Goal: Information Seeking & Learning: Check status

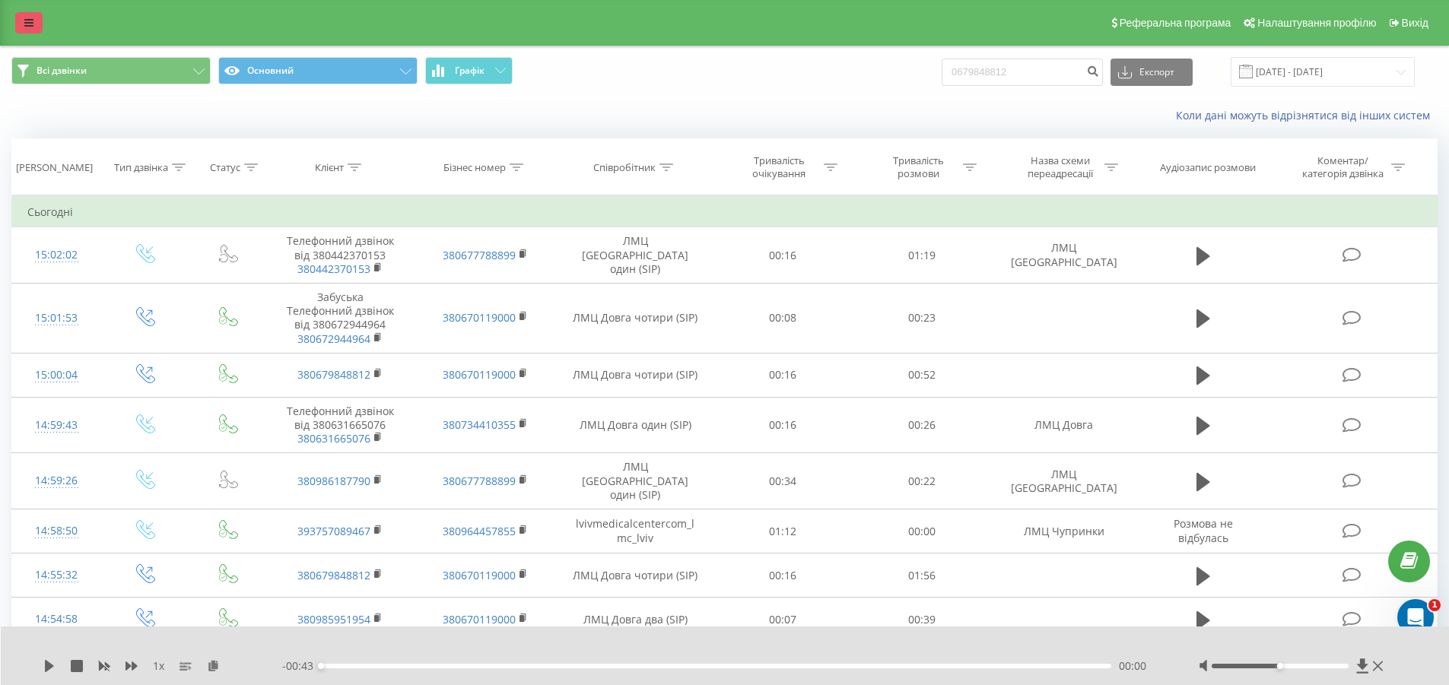
click at [32, 24] on icon at bounding box center [28, 22] width 9 height 11
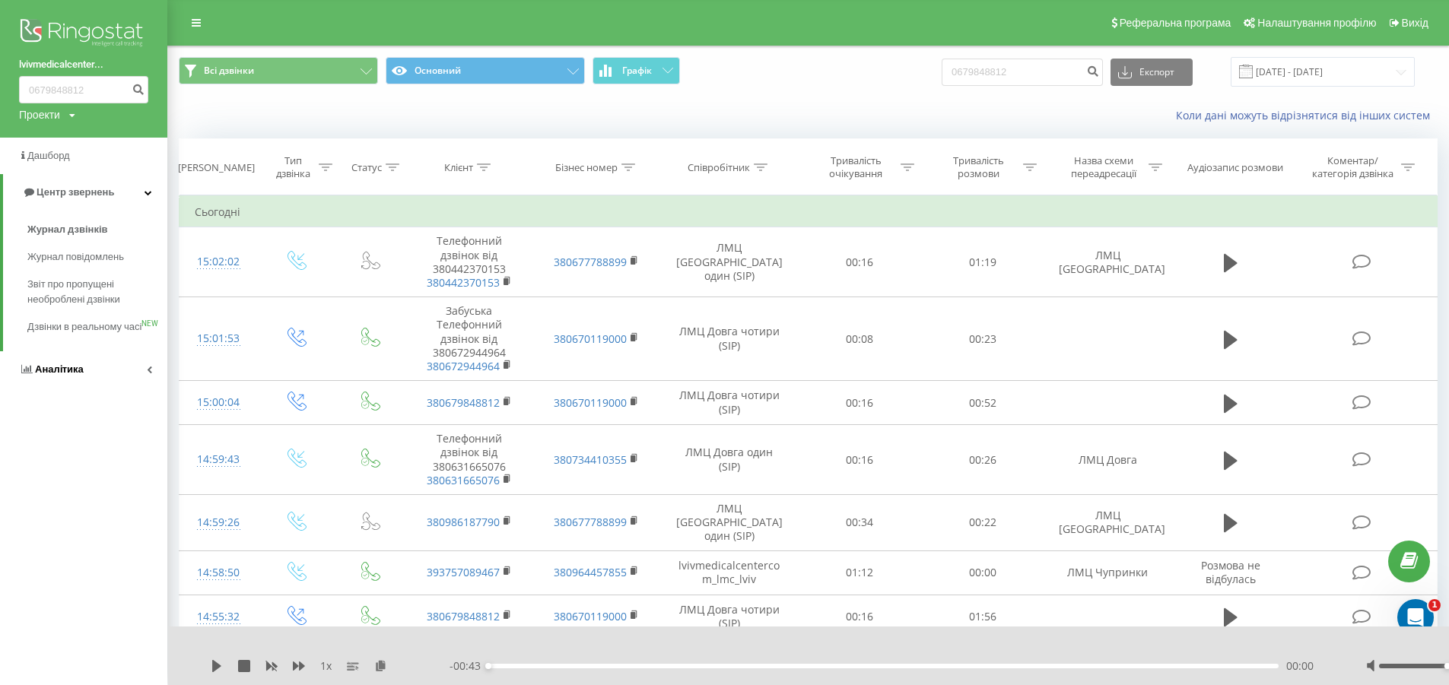
click at [69, 375] on span "Аналiтика" at bounding box center [59, 369] width 49 height 11
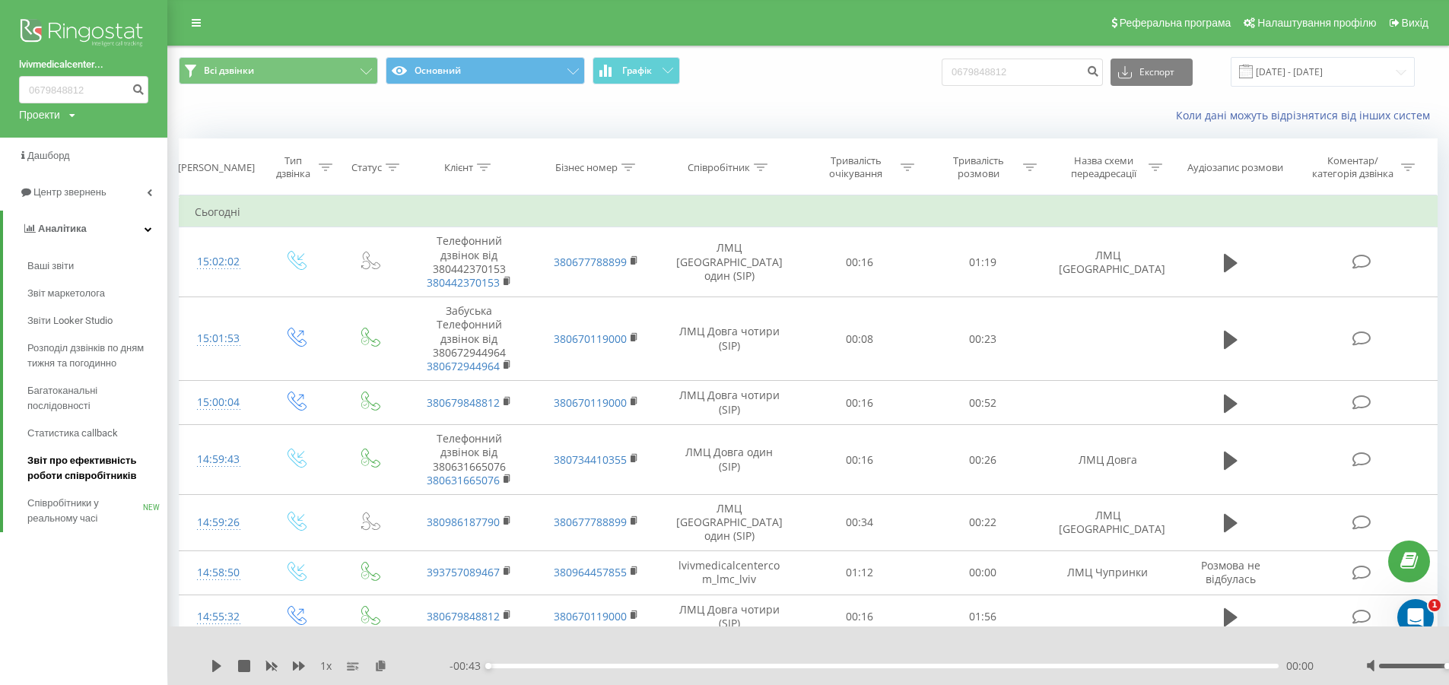
click at [99, 477] on span "Звіт про ефективність роботи співробітників" at bounding box center [93, 468] width 132 height 30
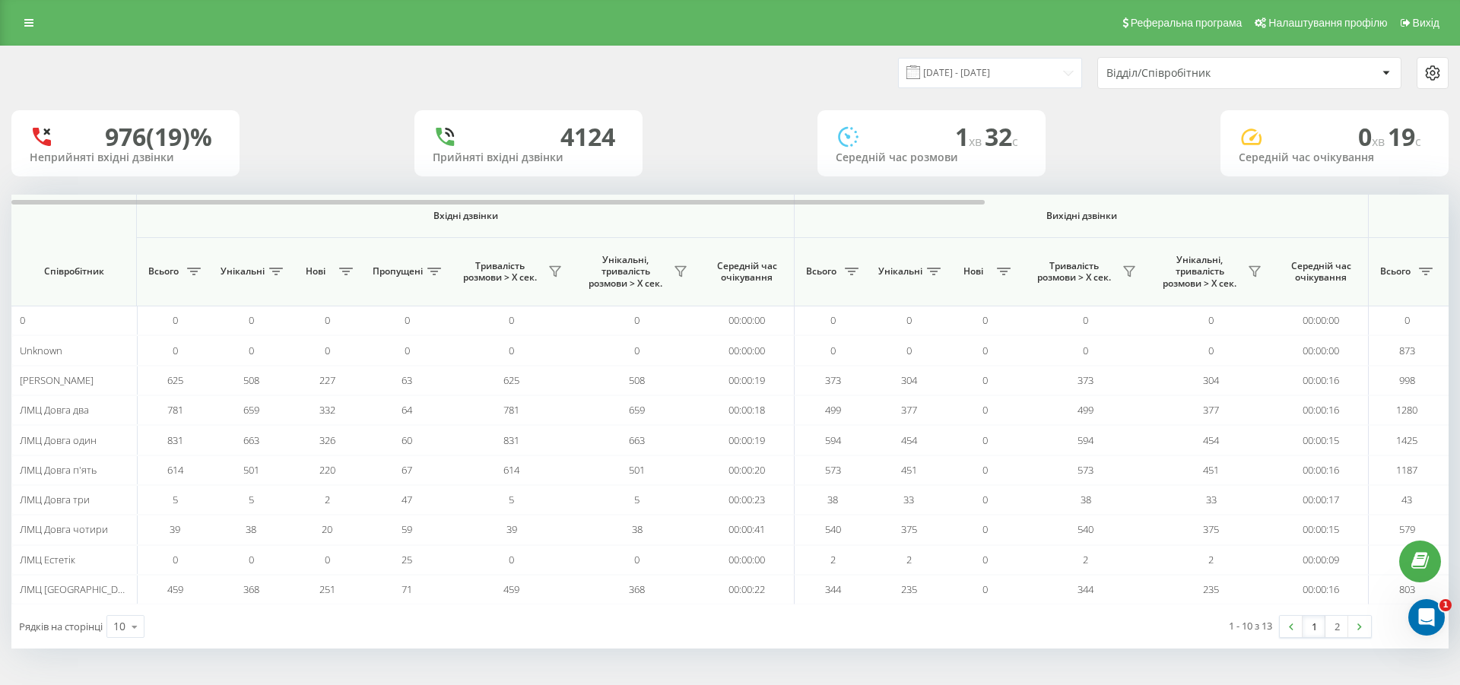
click at [920, 74] on span at bounding box center [914, 72] width 14 height 14
click at [1005, 76] on input "[DATE] - [DATE]" at bounding box center [990, 73] width 184 height 30
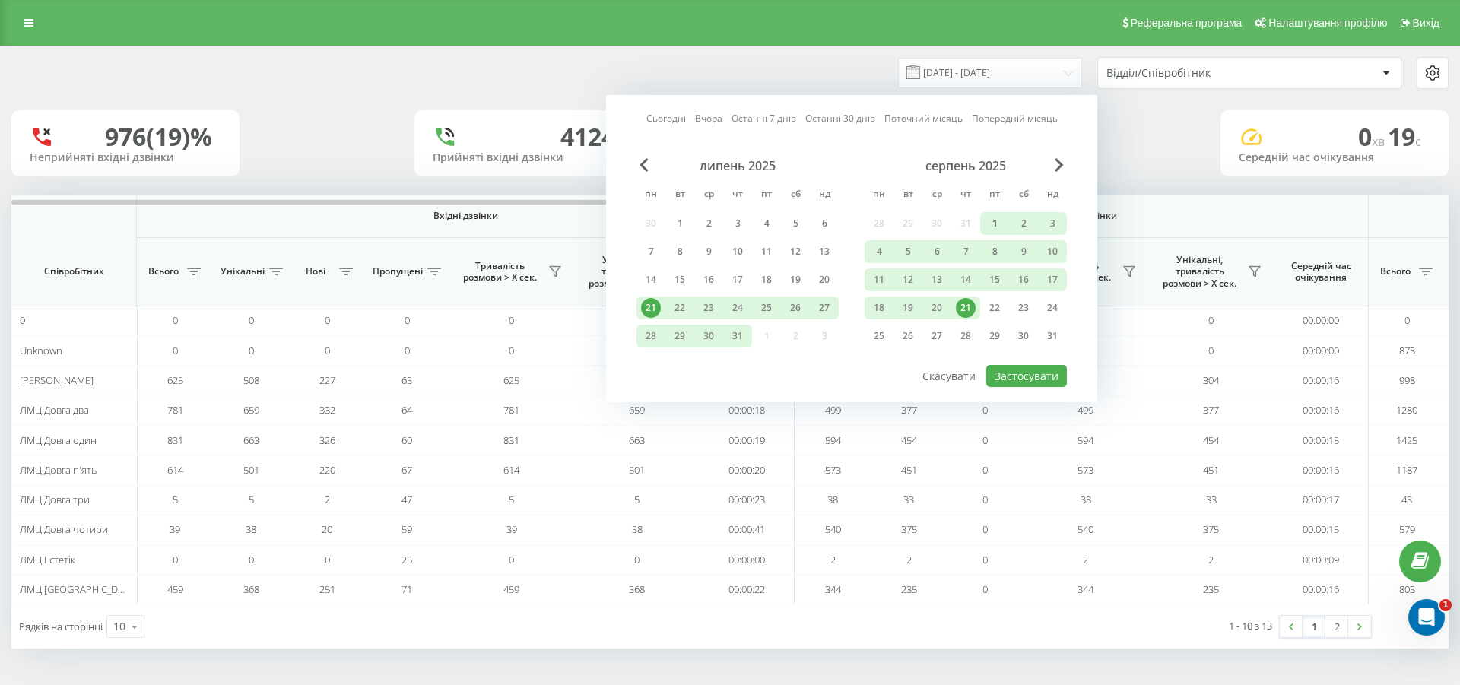
click at [994, 222] on div "1" at bounding box center [995, 224] width 20 height 20
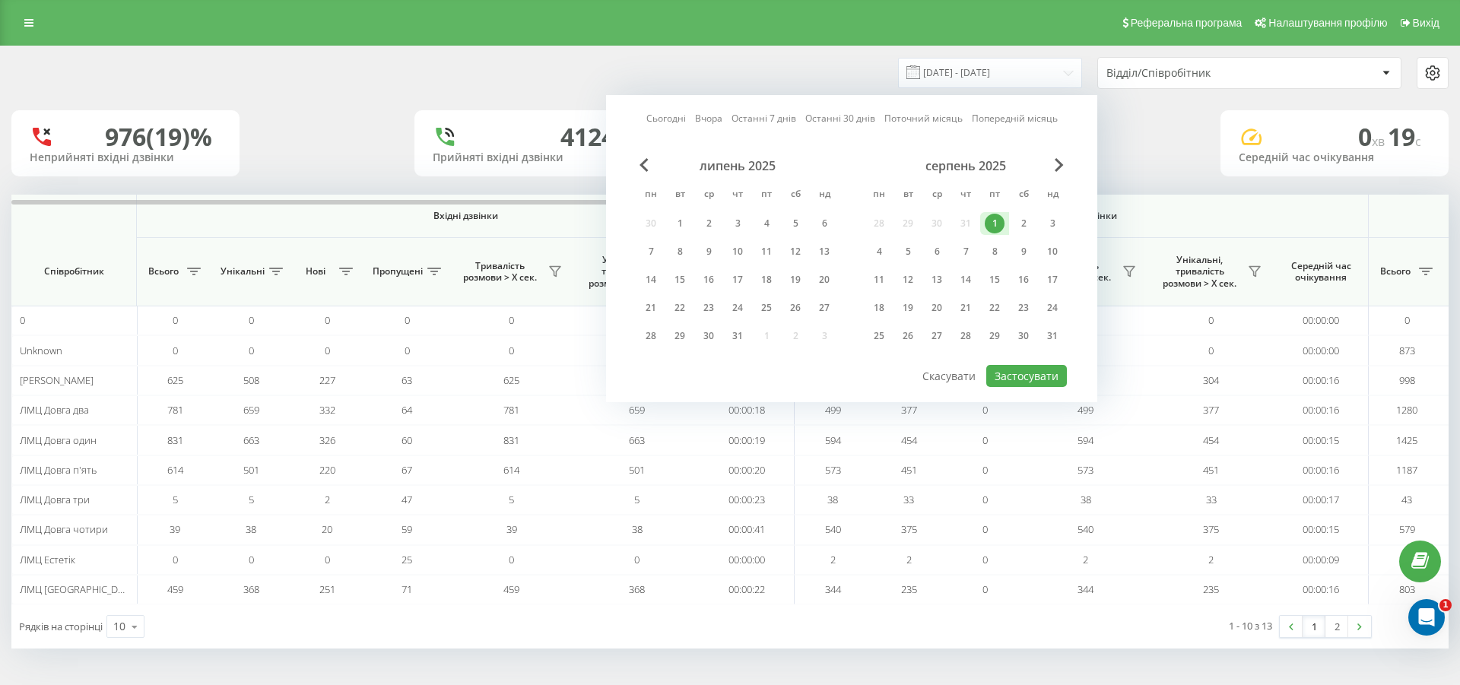
click at [920, 120] on link "Поточний місяць" at bounding box center [923, 118] width 78 height 14
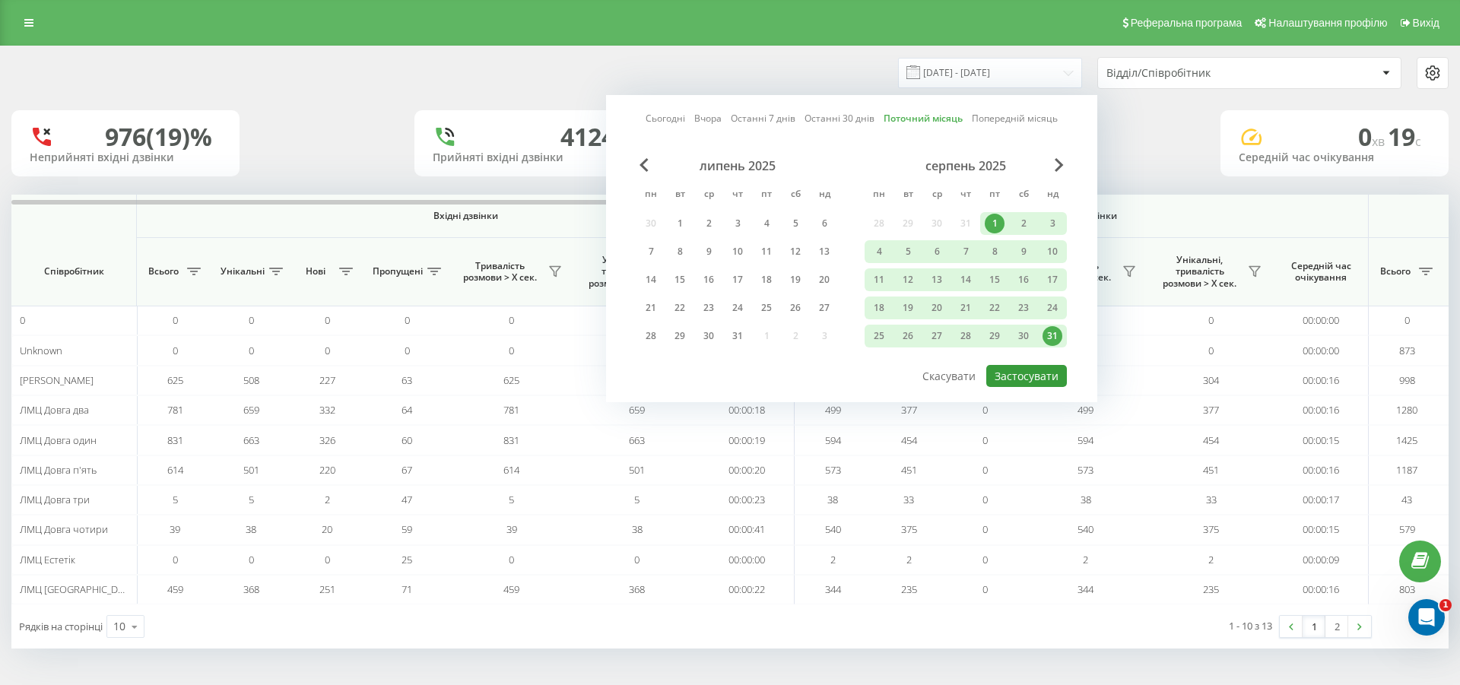
click at [1011, 379] on button "Застосувати" at bounding box center [1026, 376] width 81 height 22
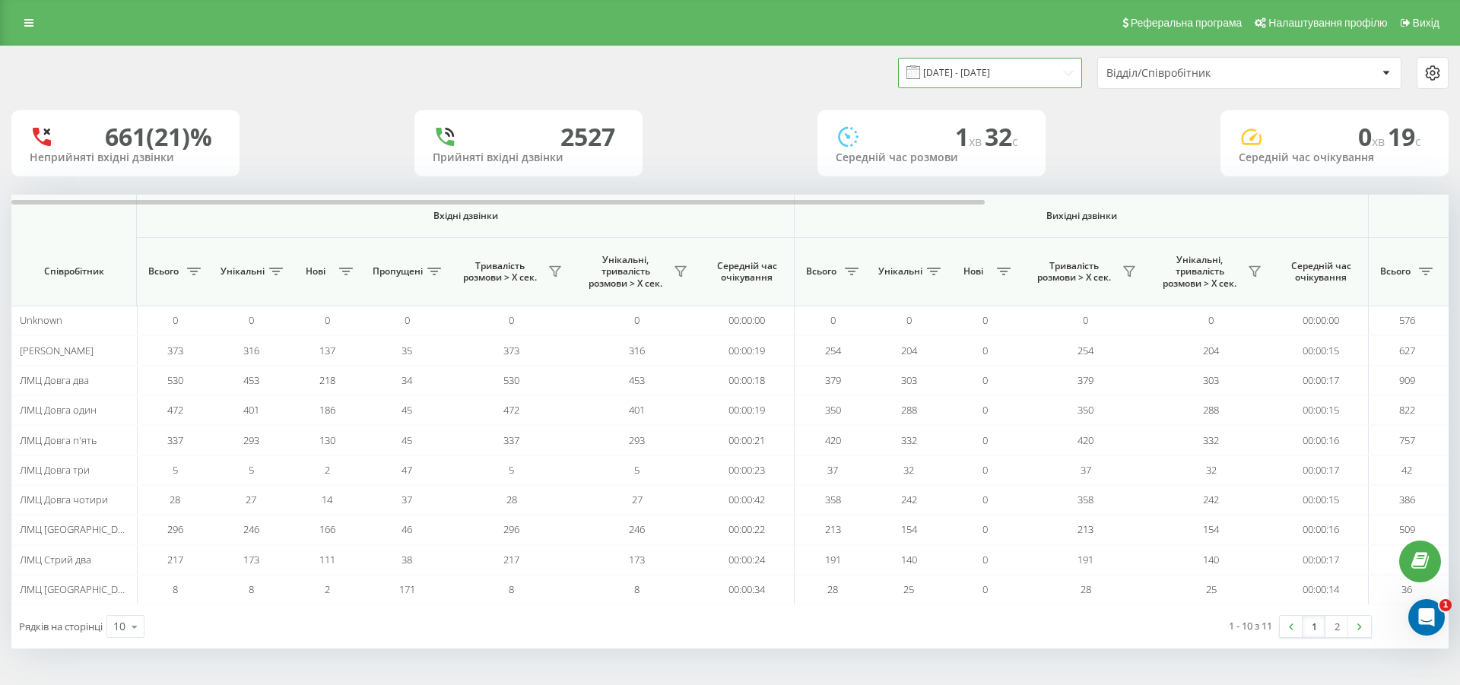
click at [980, 71] on input "[DATE] - [DATE]" at bounding box center [990, 73] width 184 height 30
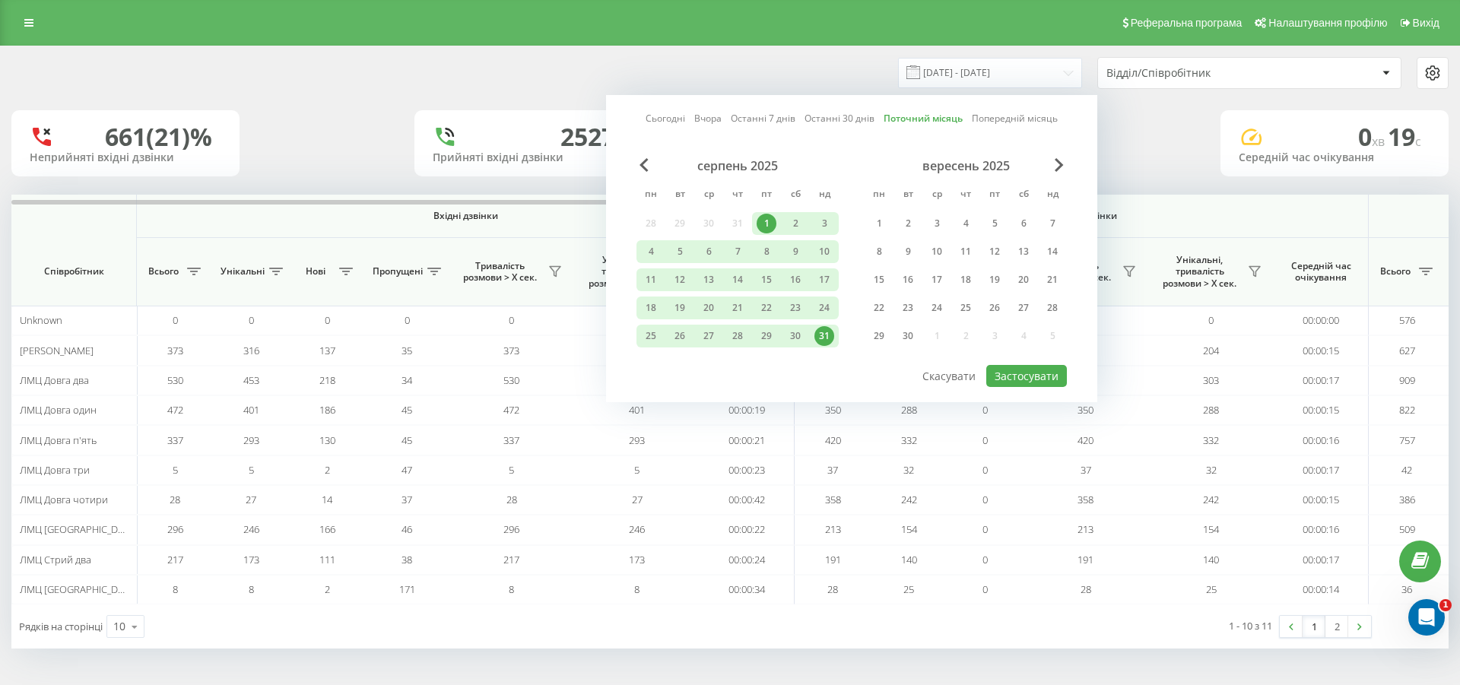
click at [683, 121] on link "Сьогодні" at bounding box center [666, 118] width 40 height 14
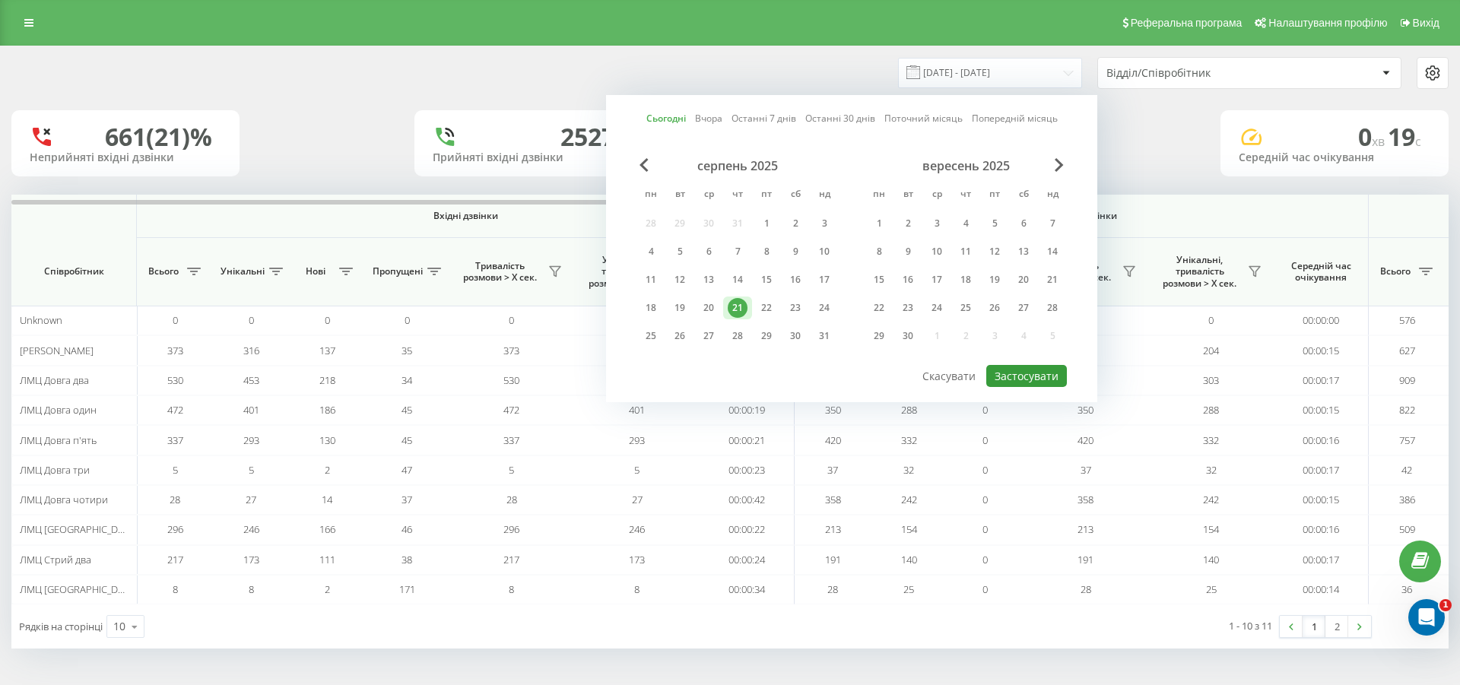
click at [1011, 372] on button "Застосувати" at bounding box center [1026, 376] width 81 height 22
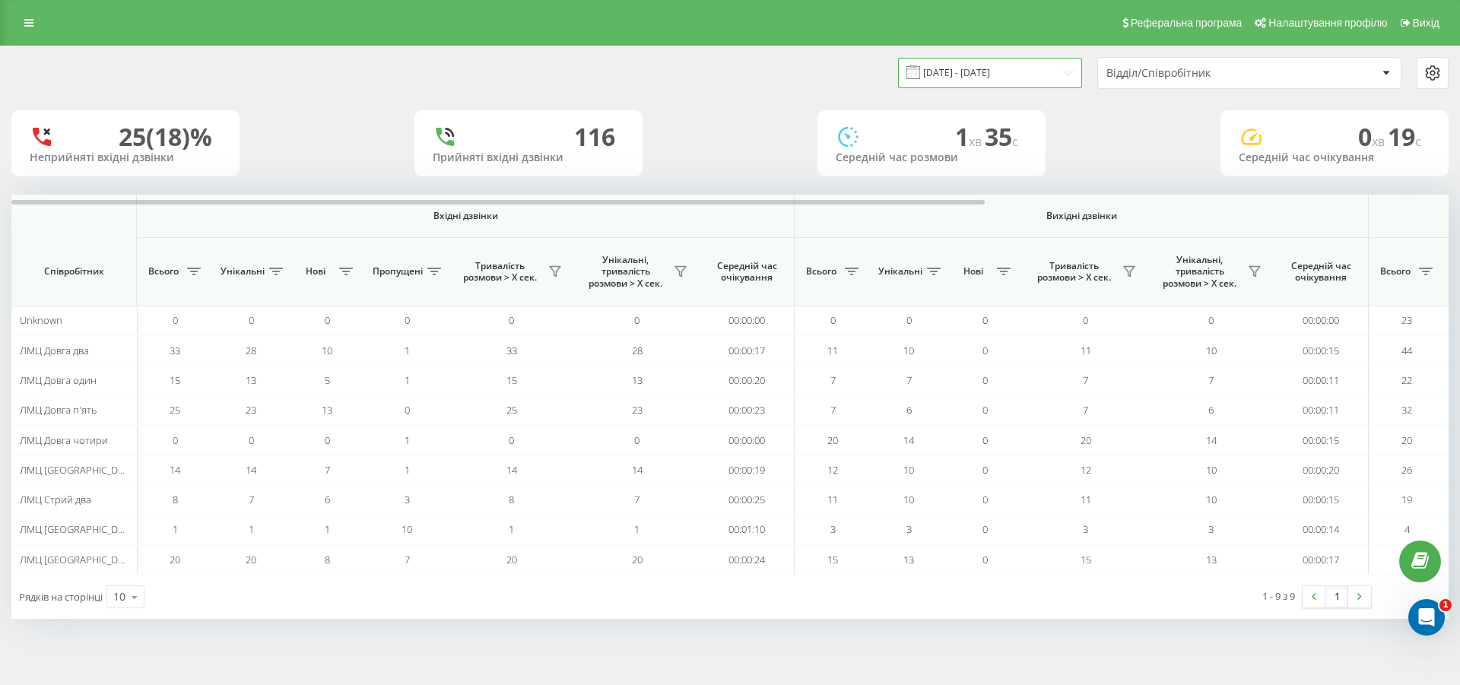
click at [992, 75] on input "[DATE] - [DATE]" at bounding box center [990, 73] width 184 height 30
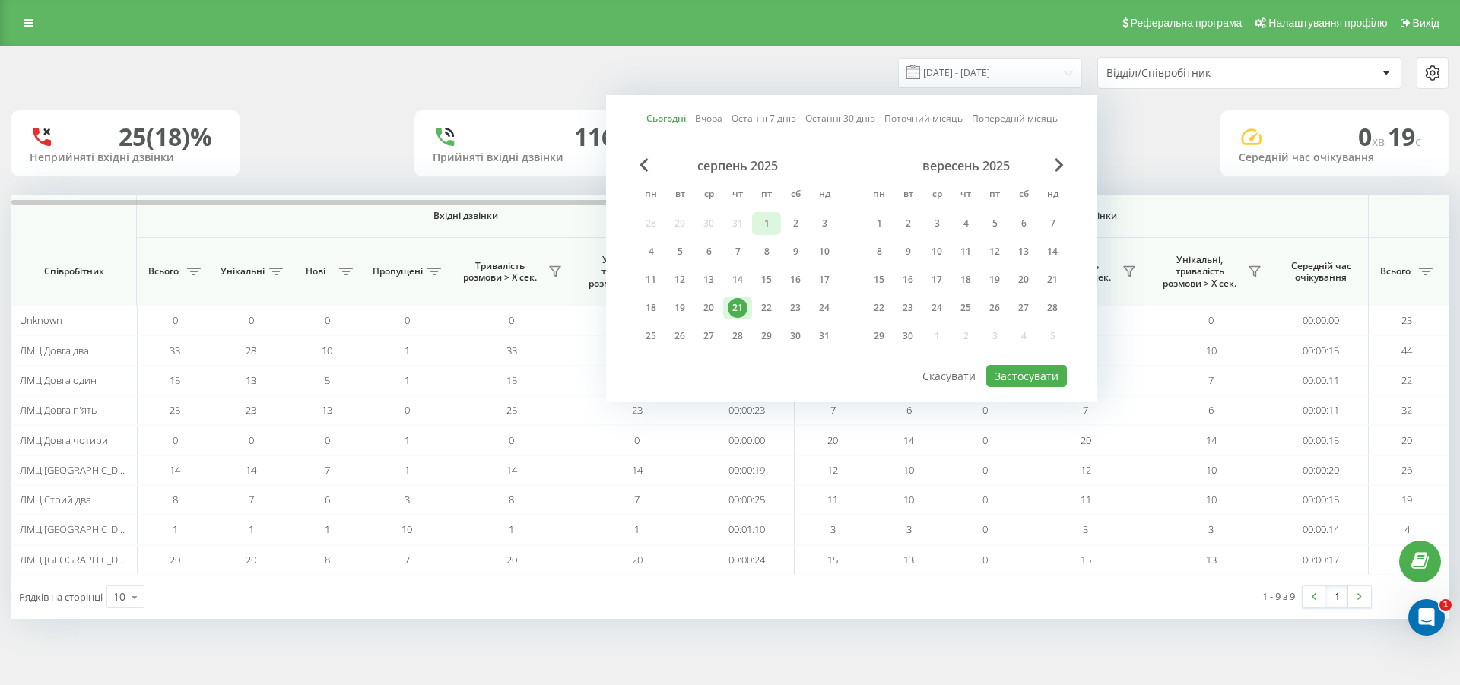
click at [768, 227] on div "1" at bounding box center [767, 224] width 20 height 20
click at [843, 119] on link "Останні 30 днів" at bounding box center [840, 118] width 70 height 14
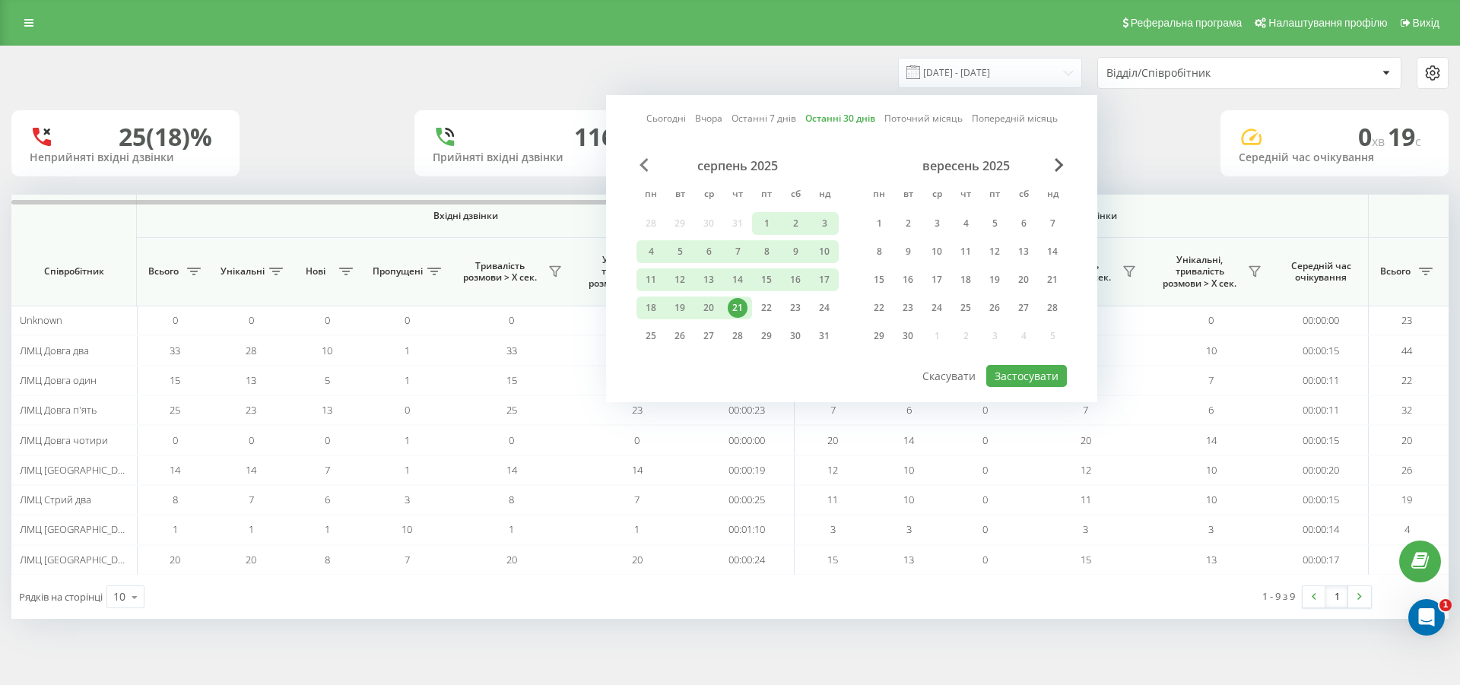
click at [644, 165] on span "Previous Month" at bounding box center [644, 165] width 9 height 14
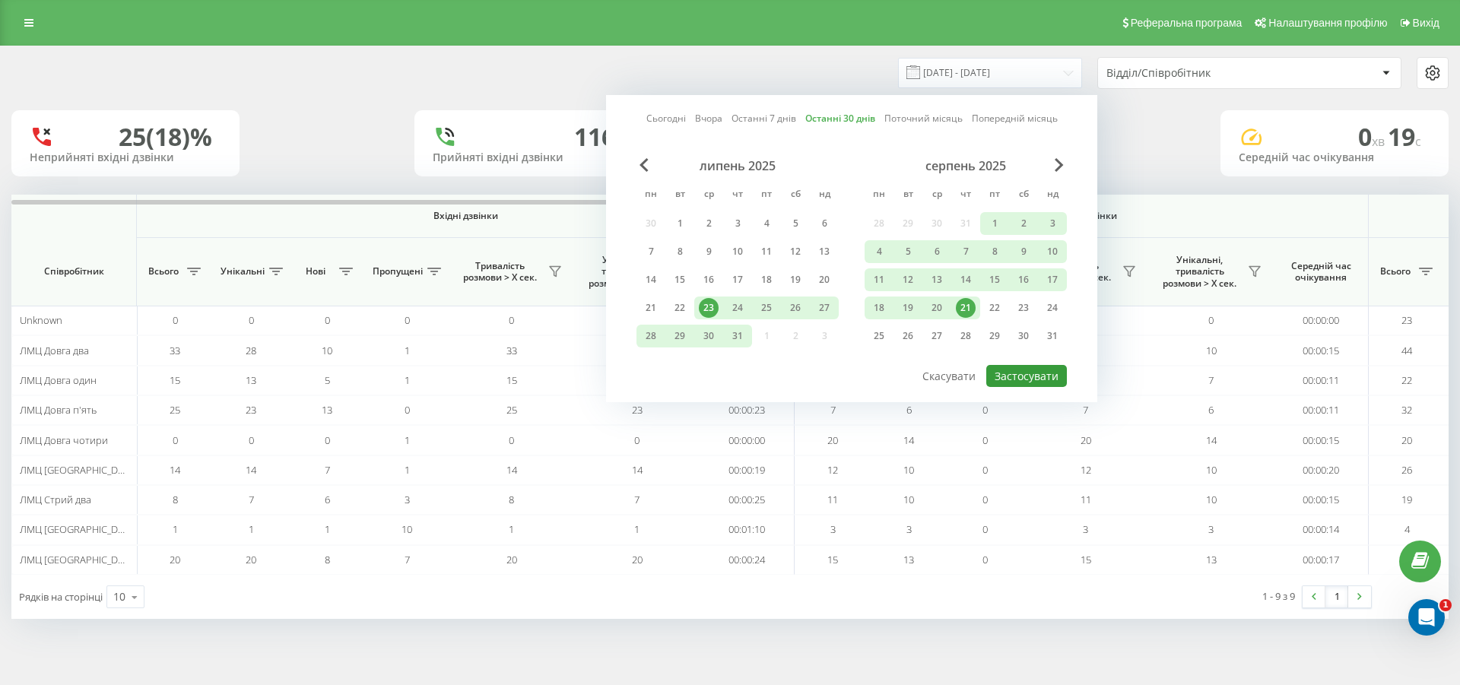
click at [1012, 374] on button "Застосувати" at bounding box center [1026, 376] width 81 height 22
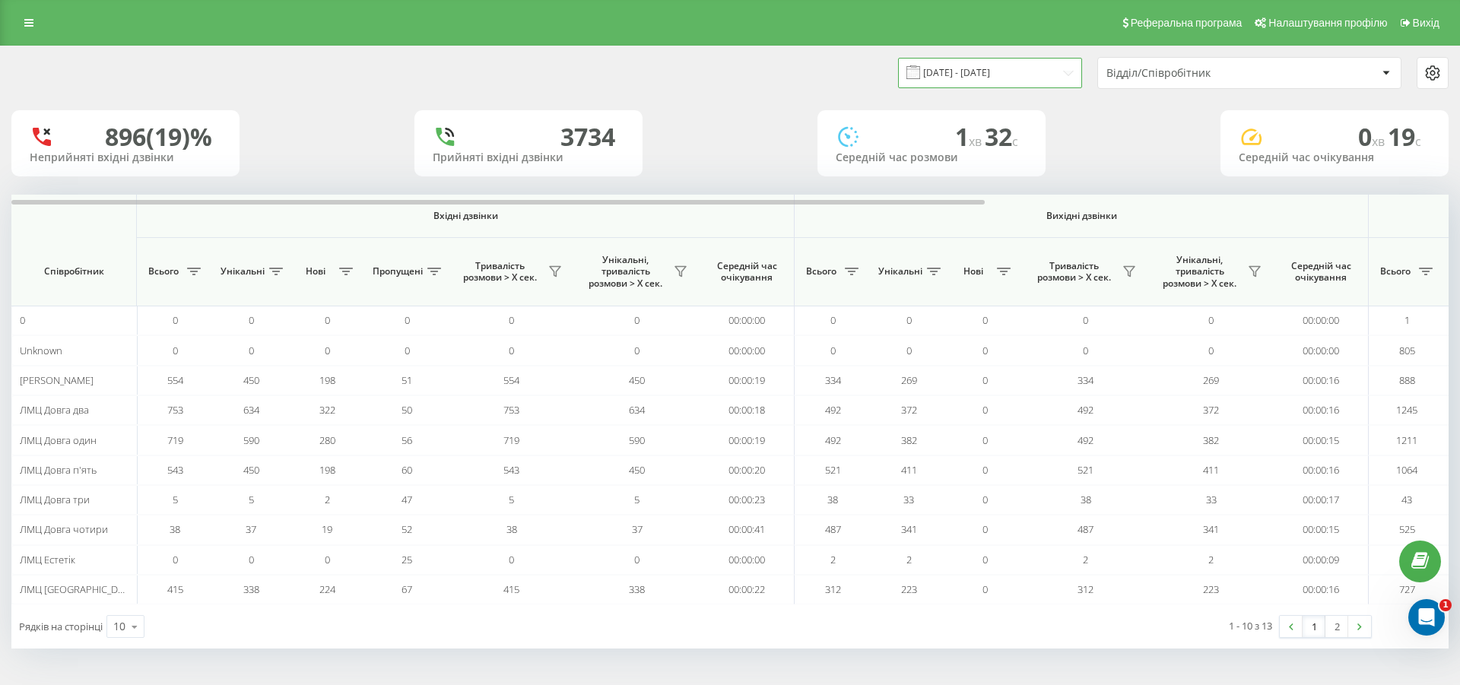
click at [950, 69] on input "[DATE] - [DATE]" at bounding box center [990, 73] width 184 height 30
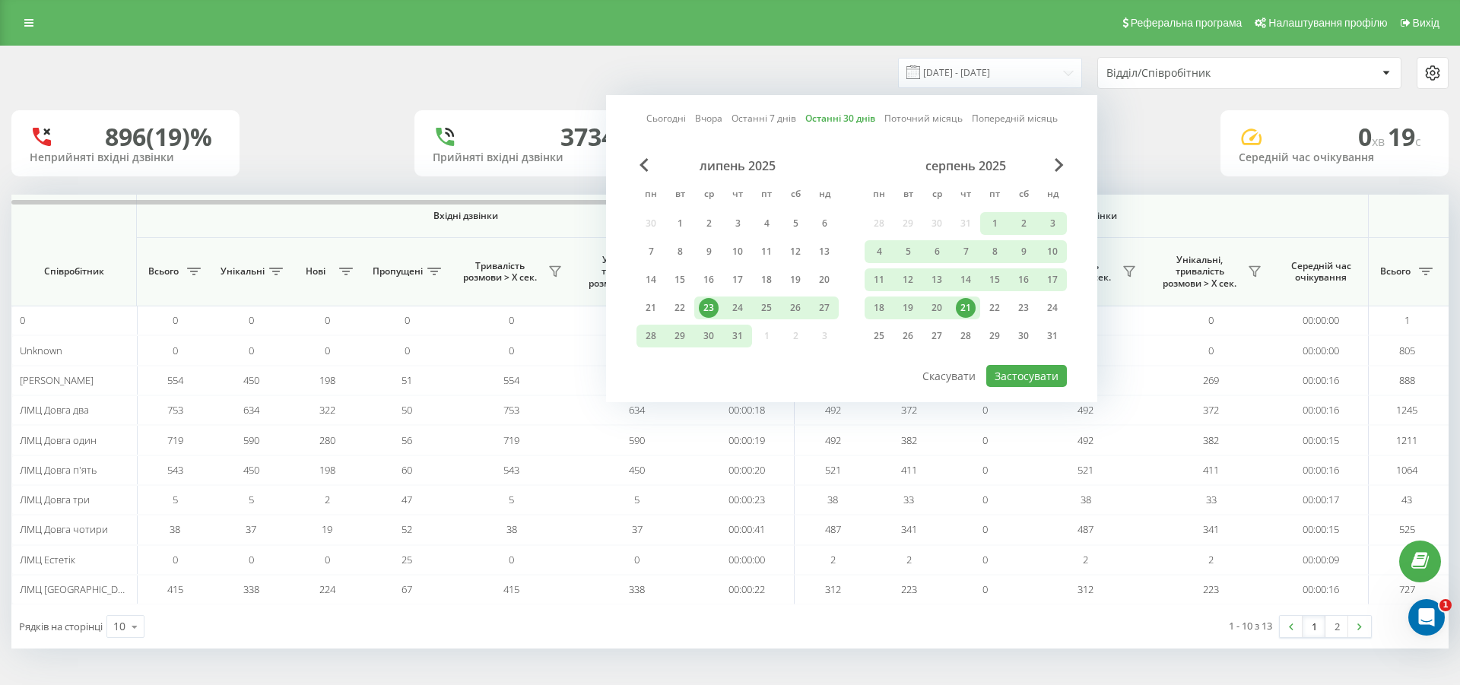
click at [675, 119] on link "Сьогодні" at bounding box center [666, 118] width 40 height 14
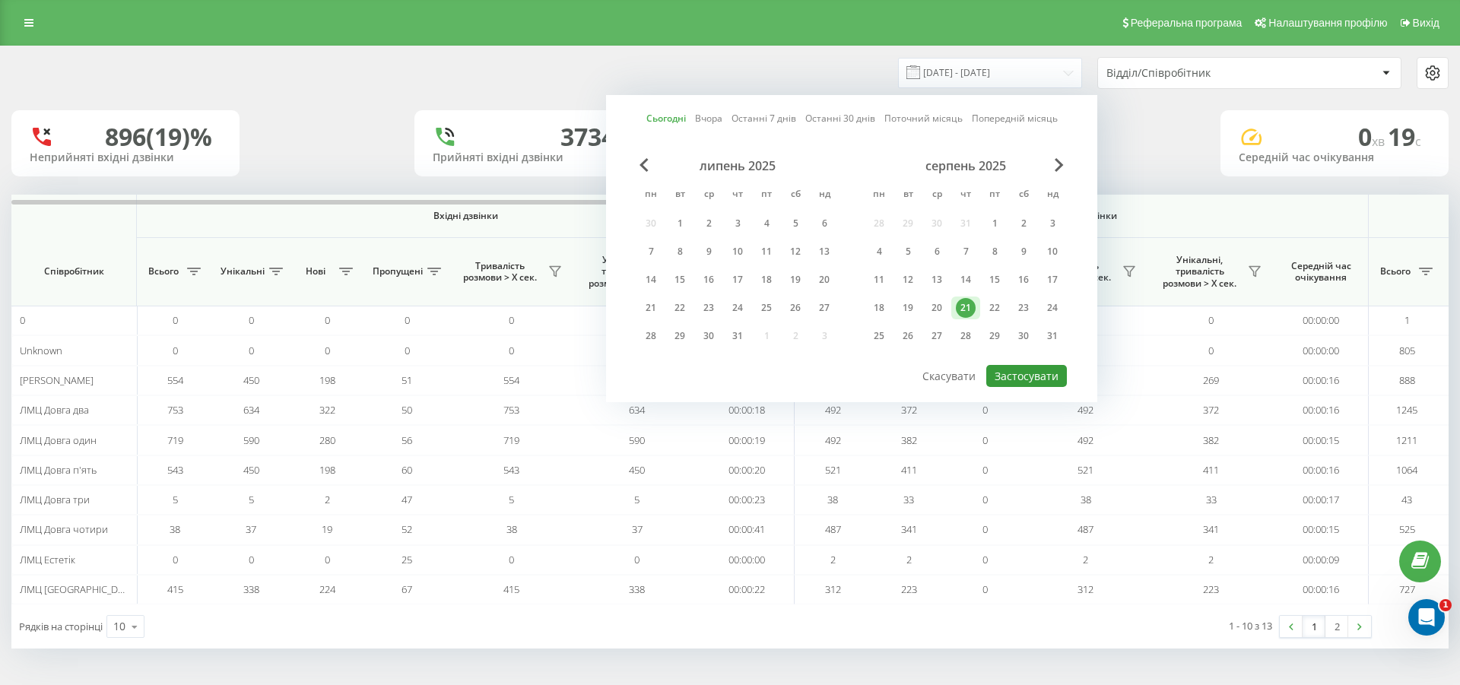
click at [1011, 379] on button "Застосувати" at bounding box center [1026, 376] width 81 height 22
type input "[DATE] - [DATE]"
